Goal: Task Accomplishment & Management: Complete application form

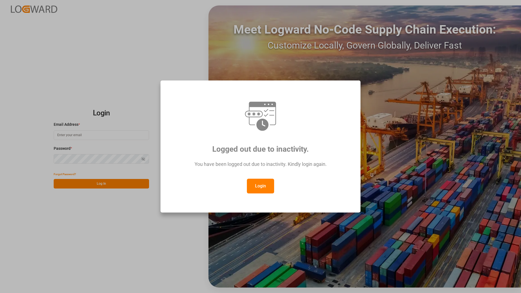
click at [261, 189] on button "Login" at bounding box center [260, 185] width 27 height 15
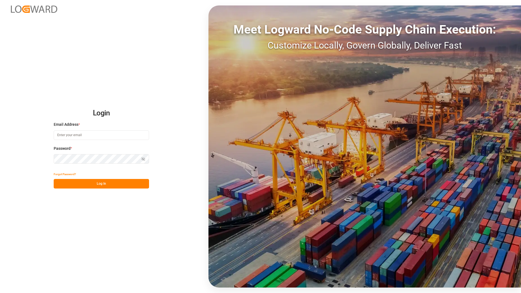
click at [104, 135] on input at bounding box center [101, 135] width 95 height 10
type input "[EMAIL_ADDRESS][PERSON_NAME][DOMAIN_NAME]"
click at [57, 184] on button "Log In" at bounding box center [101, 184] width 95 height 10
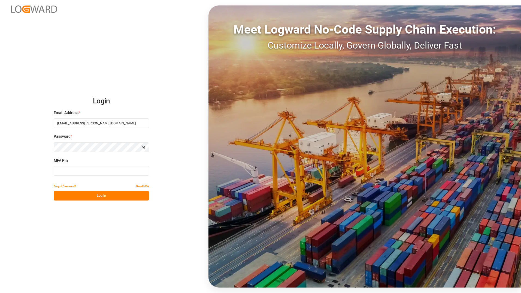
click at [105, 172] on input at bounding box center [101, 171] width 95 height 10
type input "432846"
click at [105, 192] on button "Log In" at bounding box center [101, 196] width 95 height 10
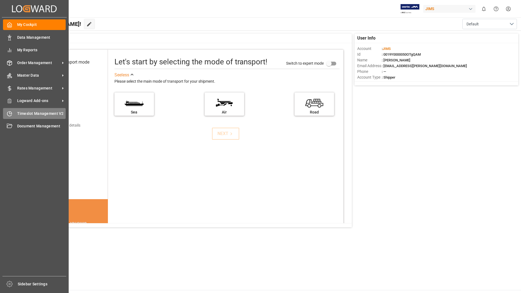
click at [18, 110] on div "Timeslot Management V2 Timeslot Management V2" at bounding box center [34, 113] width 63 height 11
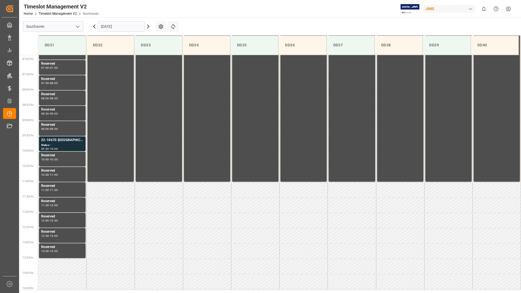
scroll to position [210, 0]
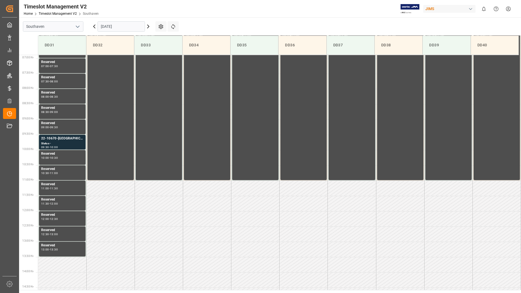
click at [121, 27] on input "[DATE]" at bounding box center [121, 26] width 47 height 10
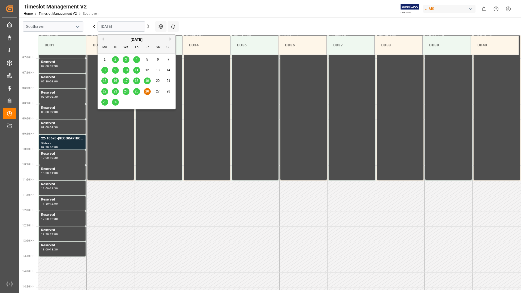
click at [104, 103] on span "29" at bounding box center [105, 102] width 4 height 4
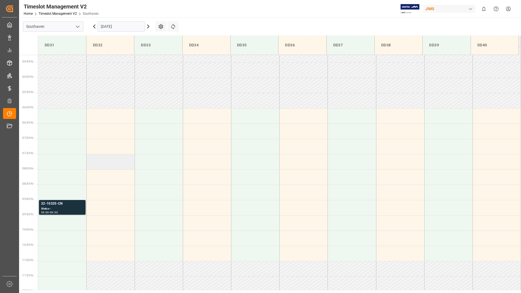
scroll to position [128, 0]
click at [106, 120] on td at bounding box center [110, 117] width 48 height 15
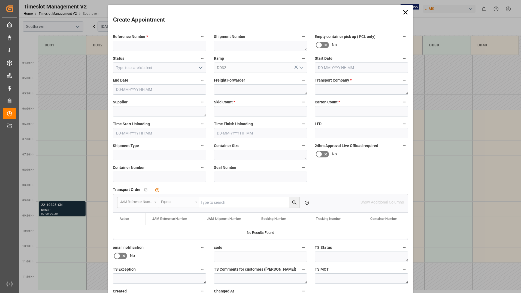
type input "[DATE] 06:00"
type input "[DATE] 06:30"
click at [141, 45] on input at bounding box center [159, 46] width 93 height 10
type input "22-9969-TW"
click at [263, 45] on textarea at bounding box center [260, 46] width 93 height 10
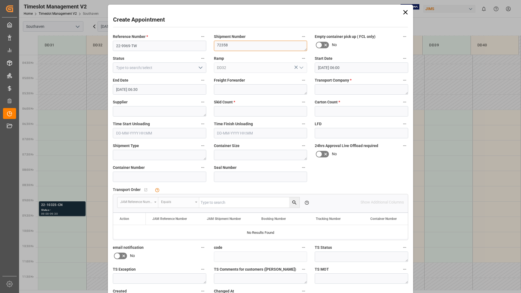
type textarea "72358"
click at [170, 71] on input at bounding box center [159, 67] width 93 height 10
click at [197, 67] on icon "open menu" at bounding box center [200, 67] width 7 height 7
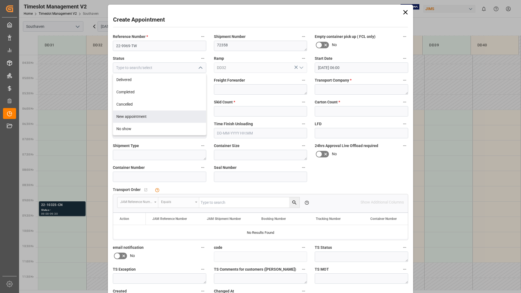
drag, startPoint x: 153, startPoint y: 115, endPoint x: 161, endPoint y: 112, distance: 9.0
click at [153, 116] on div "New appointment" at bounding box center [159, 116] width 93 height 12
type input "New appointment"
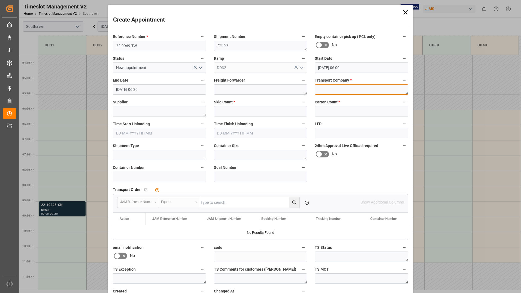
click at [341, 88] on textarea at bounding box center [361, 89] width 93 height 10
type textarea "TLD Logistics"
click at [200, 111] on textarea at bounding box center [159, 111] width 93 height 10
type textarea "Great British Drum"
click at [230, 113] on input "text" at bounding box center [260, 111] width 93 height 10
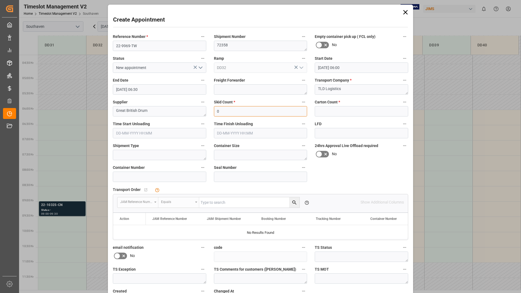
type input "1"
type input "0"
click at [346, 108] on input "text" at bounding box center [361, 111] width 93 height 10
type input "242"
click at [399, 68] on input "[DATE] 06:00" at bounding box center [361, 67] width 93 height 10
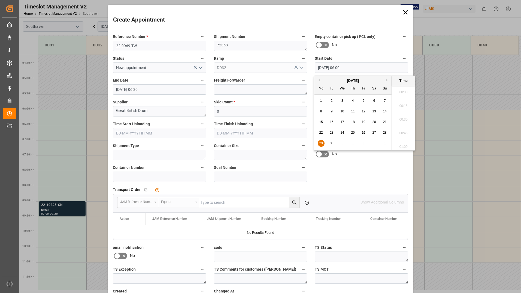
scroll to position [302, 0]
click at [323, 144] on span "29" at bounding box center [321, 143] width 4 height 4
click at [401, 143] on li "06:30" at bounding box center [403, 145] width 23 height 14
type input "[DATE] 06:30"
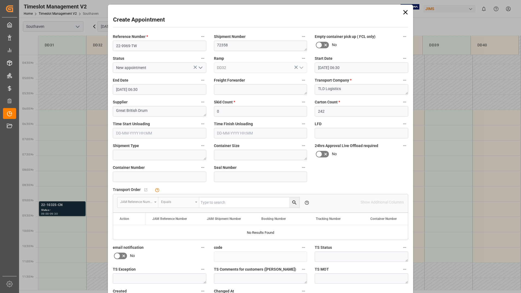
click at [169, 89] on input "[DATE] 06:30" at bounding box center [159, 89] width 93 height 10
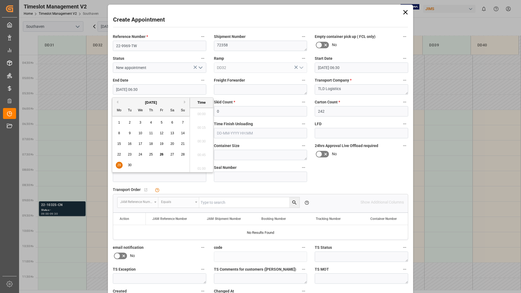
scroll to position [329, 0]
click at [119, 165] on span "29" at bounding box center [119, 165] width 4 height 4
click at [204, 111] on li "10:30" at bounding box center [201, 112] width 23 height 14
type input "[DATE] 10:30"
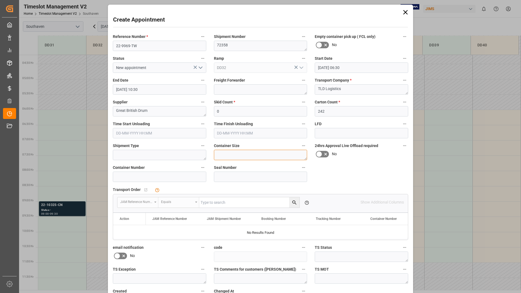
click at [226, 154] on textarea at bounding box center [260, 155] width 93 height 10
type textarea "20"
click at [143, 180] on input at bounding box center [159, 176] width 93 height 10
type input "c"
type input "CAAU2371329"
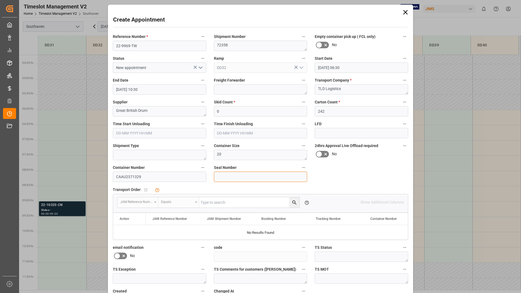
click at [286, 177] on input at bounding box center [260, 176] width 93 height 10
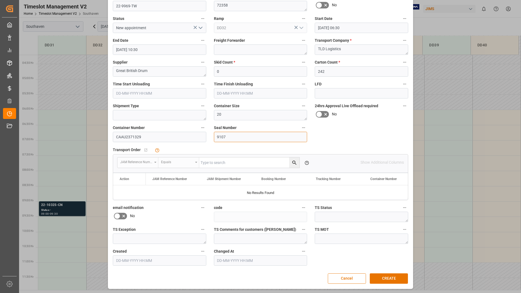
scroll to position [40, 0]
type input "9107"
click at [377, 279] on button "CREATE" at bounding box center [389, 278] width 38 height 10
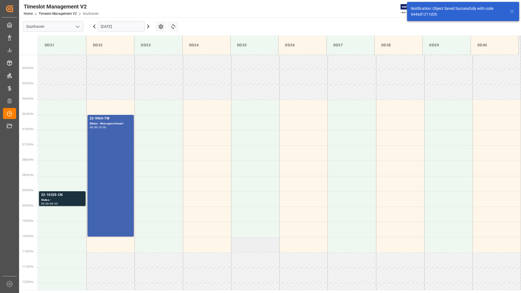
scroll to position [149, 0]
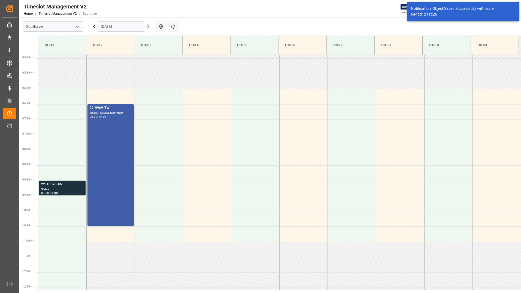
click at [121, 159] on div "22-9969-TW Status - New appointment 06:30 - 10:30" at bounding box center [111, 164] width 42 height 119
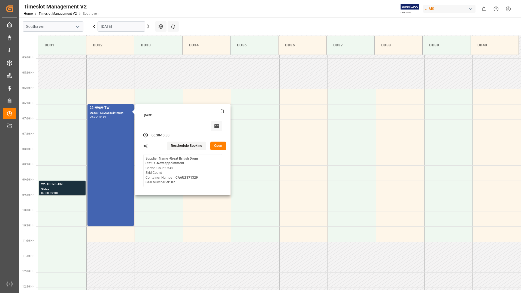
click at [217, 144] on button "Open" at bounding box center [218, 145] width 16 height 9
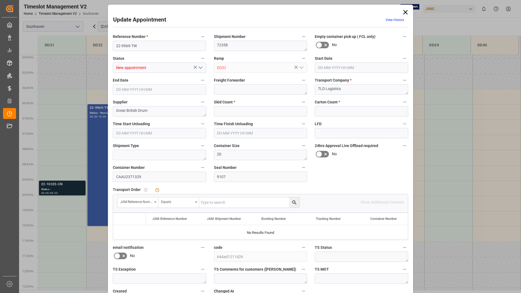
type input "0"
type input "242"
type input "[DATE] 06:30"
type input "[DATE] 10:30"
type input "[DATE] 12:49"
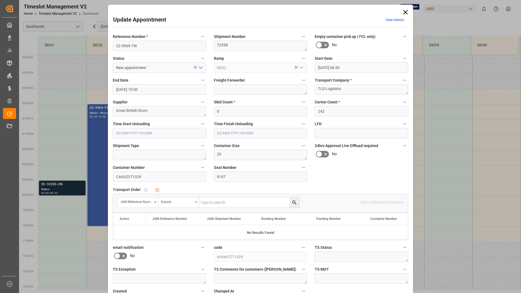
click at [249, 199] on input "text" at bounding box center [249, 202] width 100 height 10
click at [402, 14] on icon at bounding box center [406, 12] width 8 height 8
